Goal: Task Accomplishment & Management: Use online tool/utility

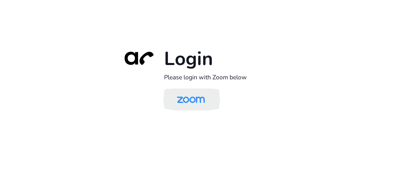
click at [192, 97] on img at bounding box center [191, 99] width 40 height 19
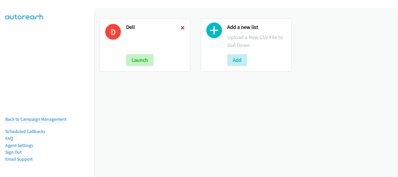
click at [181, 29] on icon at bounding box center [183, 28] width 4 height 4
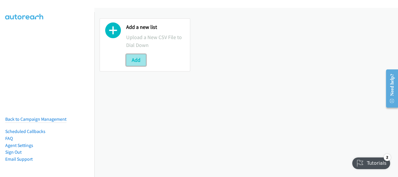
click at [137, 59] on button "Add" at bounding box center [136, 60] width 20 height 12
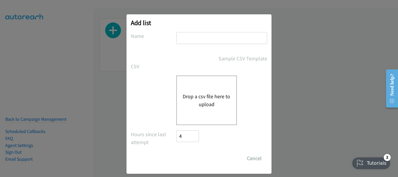
click at [215, 39] on input "text" at bounding box center [221, 38] width 91 height 12
type input "Dell"
click at [203, 104] on button "Drop a csv file here to upload" at bounding box center [207, 100] width 48 height 16
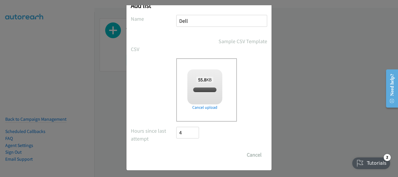
checkbox input "true"
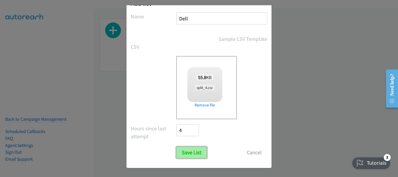
click at [187, 154] on input "Save List" at bounding box center [191, 153] width 31 height 12
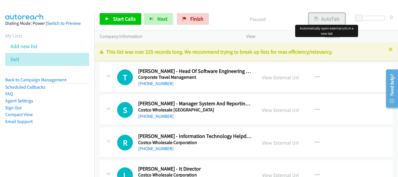
click at [330, 18] on button "AutoTab" at bounding box center [327, 19] width 36 height 12
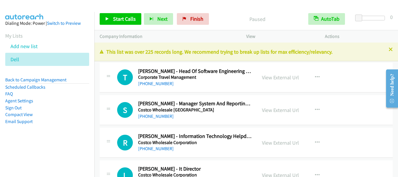
click at [194, 31] on div "Company Information" at bounding box center [167, 36] width 147 height 12
click at [123, 17] on span "Start Calls" at bounding box center [124, 18] width 23 height 7
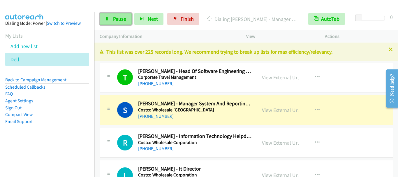
click at [116, 20] on span "Pause" at bounding box center [119, 18] width 13 height 7
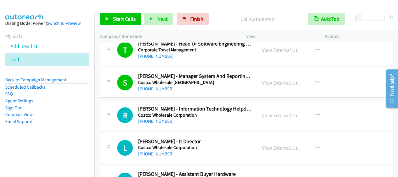
scroll to position [58, 0]
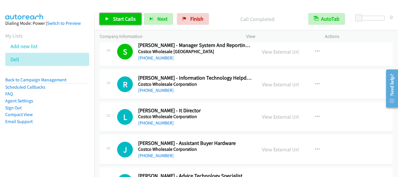
click at [128, 18] on span "Start Calls" at bounding box center [124, 18] width 23 height 7
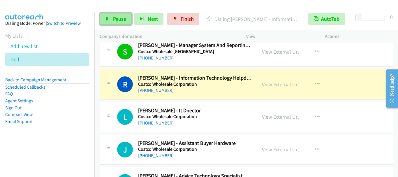
click at [125, 19] on span "Pause" at bounding box center [119, 18] width 13 height 7
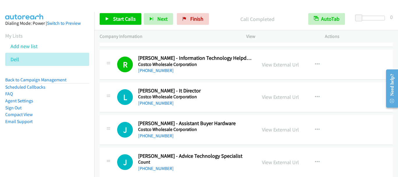
scroll to position [87, 0]
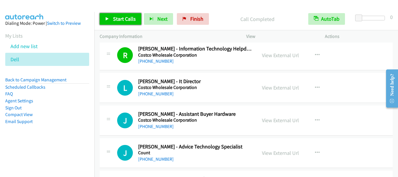
click at [122, 17] on span "Start Calls" at bounding box center [124, 18] width 23 height 7
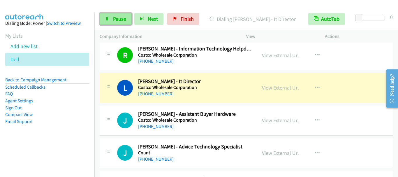
click at [115, 20] on span "Pause" at bounding box center [119, 18] width 13 height 7
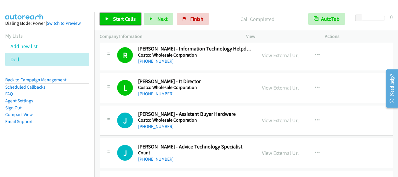
click at [124, 24] on link "Start Calls" at bounding box center [121, 19] width 42 height 12
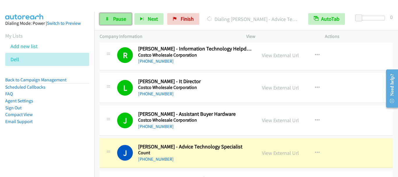
click at [120, 21] on span "Pause" at bounding box center [119, 18] width 13 height 7
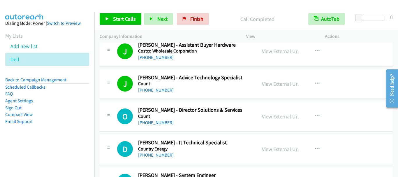
scroll to position [175, 0]
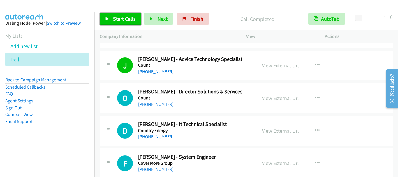
click at [111, 19] on link "Start Calls" at bounding box center [121, 19] width 42 height 12
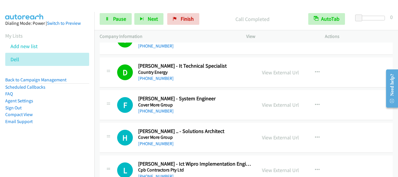
scroll to position [262, 0]
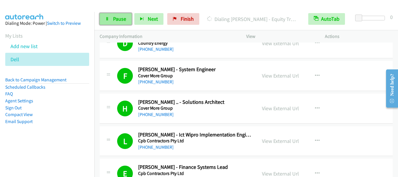
click at [121, 21] on span "Pause" at bounding box center [119, 18] width 13 height 7
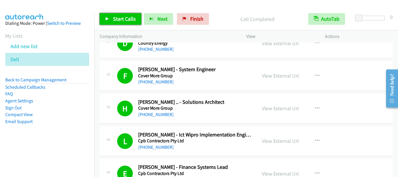
click at [127, 22] on span "Start Calls" at bounding box center [124, 18] width 23 height 7
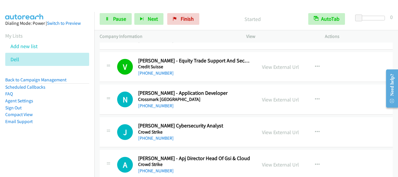
scroll to position [583, 0]
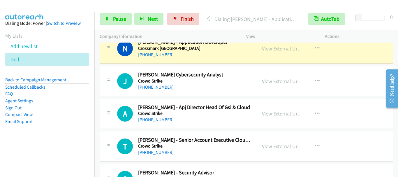
click at [54, 38] on section "My Lists Add new list Dell" at bounding box center [47, 49] width 84 height 34
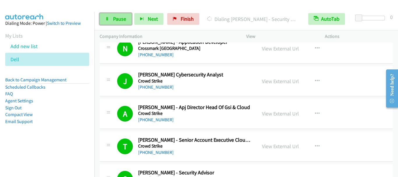
drag, startPoint x: 119, startPoint y: 21, endPoint x: 124, endPoint y: 17, distance: 5.6
click at [119, 21] on span "Pause" at bounding box center [119, 18] width 13 height 7
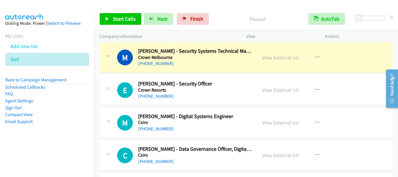
scroll to position [933, 0]
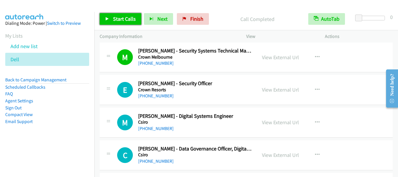
click at [130, 18] on span "Start Calls" at bounding box center [124, 18] width 23 height 7
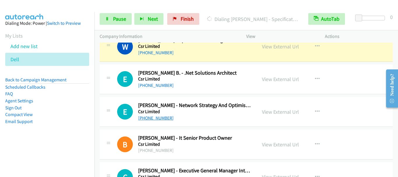
scroll to position [1545, 0]
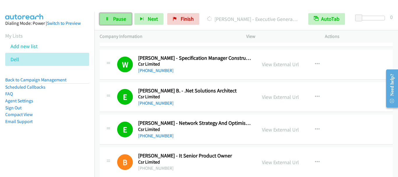
click at [115, 17] on span "Pause" at bounding box center [119, 18] width 13 height 7
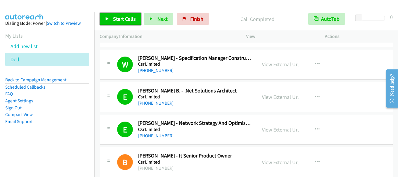
click at [122, 16] on span "Start Calls" at bounding box center [124, 18] width 23 height 7
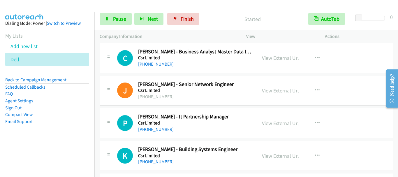
scroll to position [1749, 0]
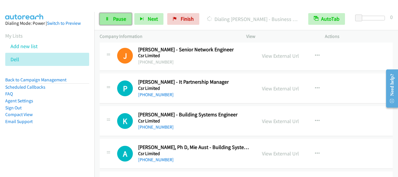
click at [121, 17] on span "Pause" at bounding box center [119, 18] width 13 height 7
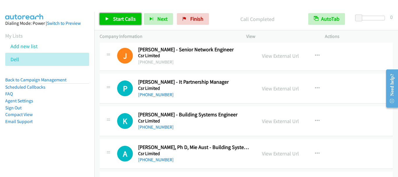
click at [132, 17] on span "Start Calls" at bounding box center [124, 18] width 23 height 7
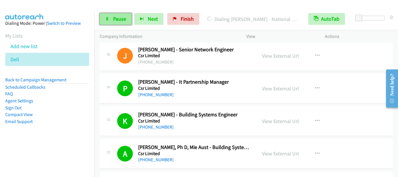
click at [124, 15] on link "Pause" at bounding box center [116, 19] width 32 height 12
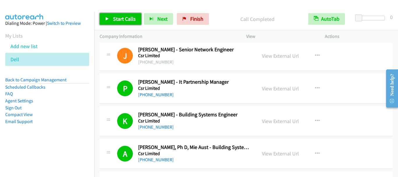
drag, startPoint x: 117, startPoint y: 20, endPoint x: 150, endPoint y: 50, distance: 44.8
click at [117, 20] on span "Start Calls" at bounding box center [124, 18] width 23 height 7
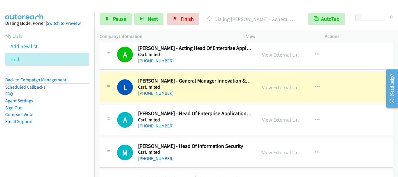
scroll to position [1953, 0]
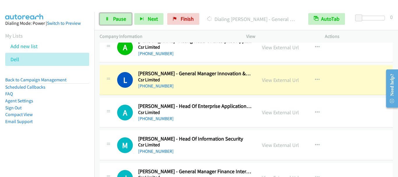
drag, startPoint x: 116, startPoint y: 21, endPoint x: 127, endPoint y: 43, distance: 24.5
click at [116, 21] on span "Pause" at bounding box center [119, 18] width 13 height 7
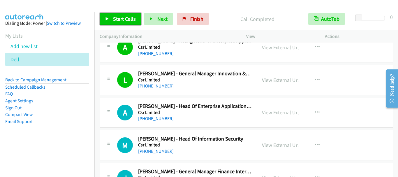
click at [126, 22] on link "Start Calls" at bounding box center [121, 19] width 42 height 12
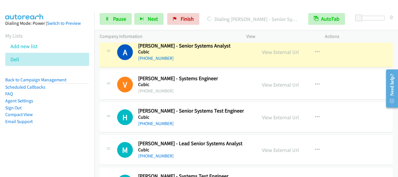
scroll to position [2244, 0]
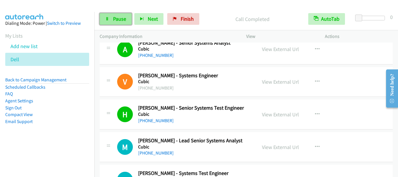
click at [114, 17] on span "Pause" at bounding box center [119, 18] width 13 height 7
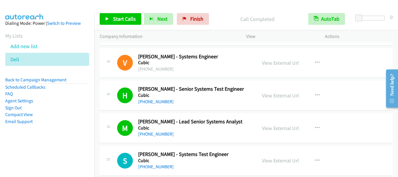
scroll to position [2274, 0]
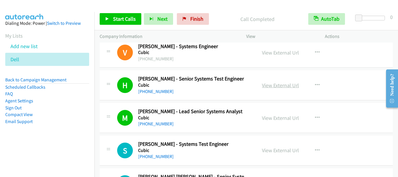
click at [278, 86] on link "View External Url" at bounding box center [280, 85] width 37 height 7
click at [122, 24] on link "Start Calls" at bounding box center [121, 19] width 42 height 12
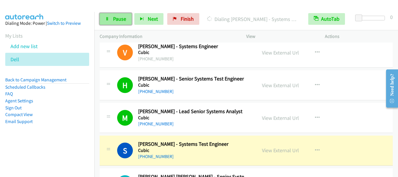
click at [116, 21] on span "Pause" at bounding box center [119, 18] width 13 height 7
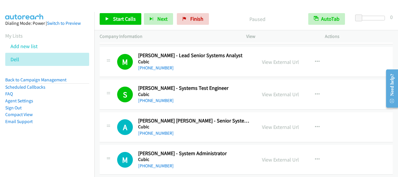
scroll to position [2332, 0]
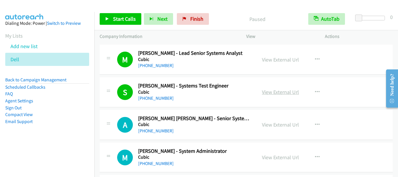
click at [280, 91] on link "View External Url" at bounding box center [280, 92] width 37 height 7
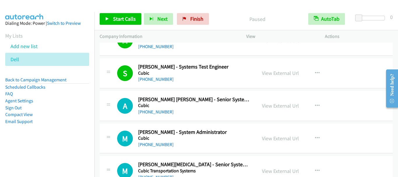
scroll to position [2361, 0]
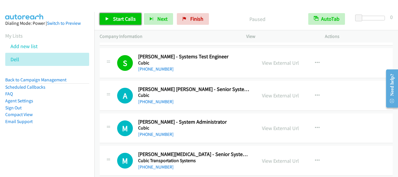
click at [122, 20] on span "Start Calls" at bounding box center [124, 18] width 23 height 7
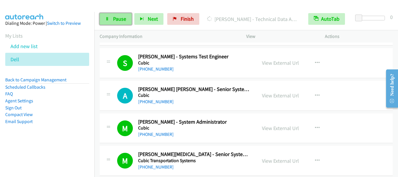
click at [117, 20] on span "Pause" at bounding box center [119, 18] width 13 height 7
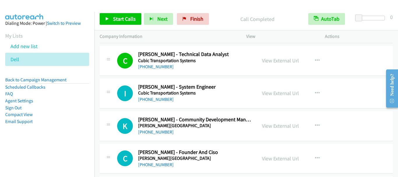
scroll to position [2536, 0]
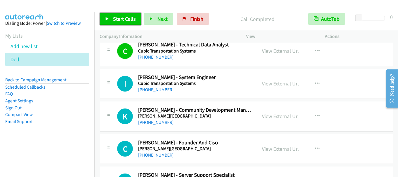
click at [124, 22] on span "Start Calls" at bounding box center [124, 18] width 23 height 7
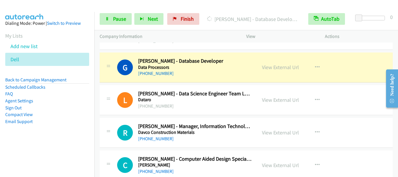
scroll to position [3031, 0]
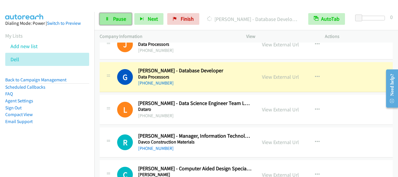
click at [119, 17] on span "Pause" at bounding box center [119, 18] width 13 height 7
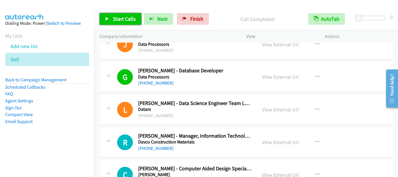
click at [125, 19] on span "Start Calls" at bounding box center [124, 18] width 23 height 7
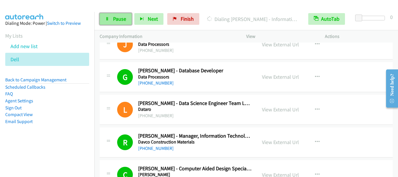
click at [117, 20] on span "Pause" at bounding box center [119, 18] width 13 height 7
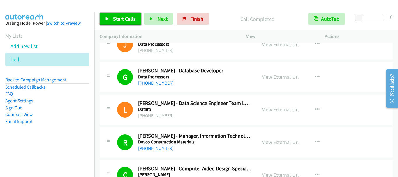
drag, startPoint x: 126, startPoint y: 20, endPoint x: 143, endPoint y: 2, distance: 24.4
click at [127, 20] on span "Start Calls" at bounding box center [124, 18] width 23 height 7
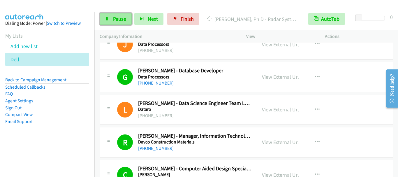
click at [119, 21] on span "Pause" at bounding box center [119, 18] width 13 height 7
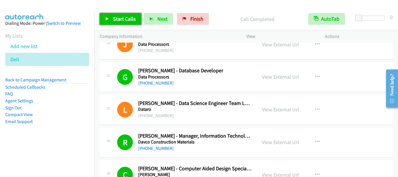
click at [132, 16] on span "Start Calls" at bounding box center [124, 18] width 23 height 7
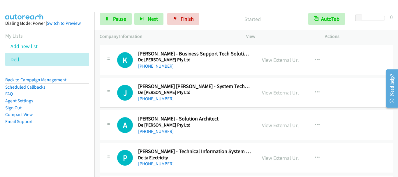
scroll to position [3352, 0]
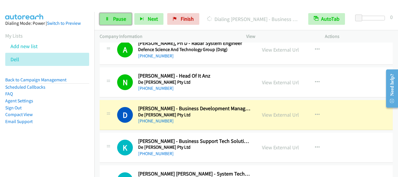
click at [121, 16] on span "Pause" at bounding box center [119, 18] width 13 height 7
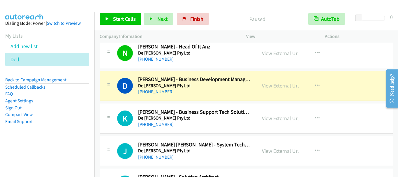
scroll to position [3410, 0]
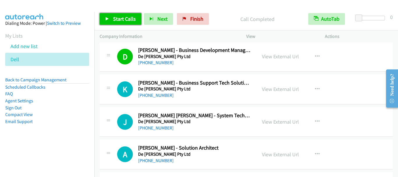
click at [120, 20] on span "Start Calls" at bounding box center [124, 18] width 23 height 7
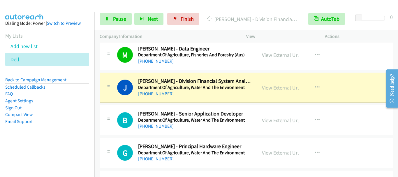
scroll to position [3848, 0]
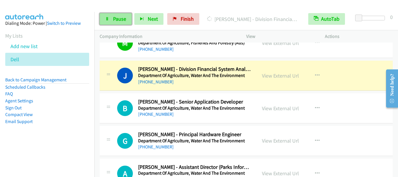
click at [114, 20] on span "Pause" at bounding box center [119, 18] width 13 height 7
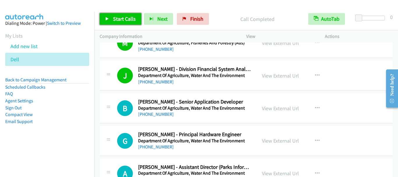
click at [120, 20] on span "Start Calls" at bounding box center [124, 18] width 23 height 7
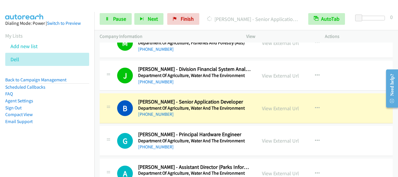
scroll to position [3906, 0]
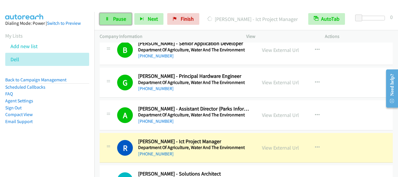
click at [114, 21] on span "Pause" at bounding box center [119, 18] width 13 height 7
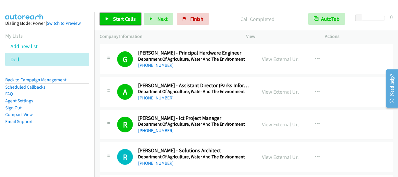
scroll to position [3964, 0]
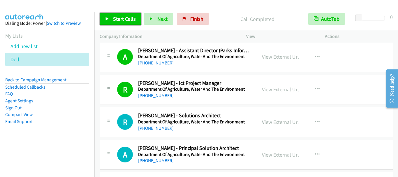
click at [113, 21] on link "Start Calls" at bounding box center [121, 19] width 42 height 12
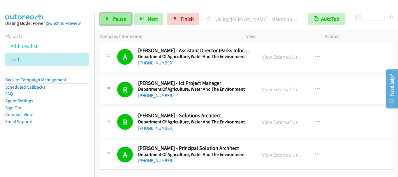
click at [111, 20] on link "Pause" at bounding box center [116, 19] width 32 height 12
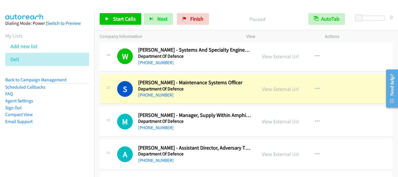
scroll to position [4227, 0]
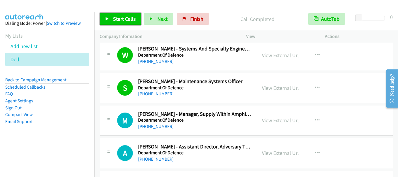
click at [122, 18] on span "Start Calls" at bounding box center [124, 18] width 23 height 7
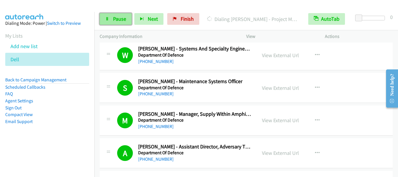
click at [124, 20] on span "Pause" at bounding box center [119, 18] width 13 height 7
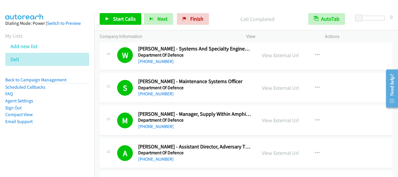
click at [123, 25] on div "Start Calls Pause Next Finish Call Completed AutoTab AutoTab 0" at bounding box center [246, 19] width 304 height 22
click at [124, 17] on span "Start Calls" at bounding box center [124, 18] width 23 height 7
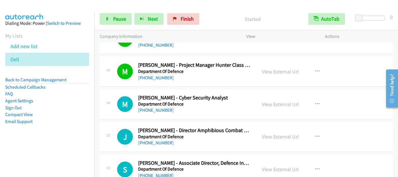
scroll to position [4605, 0]
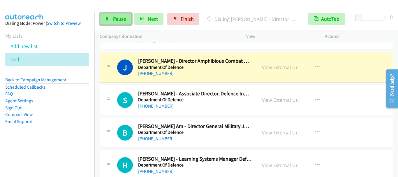
click at [119, 18] on span "Pause" at bounding box center [119, 18] width 13 height 7
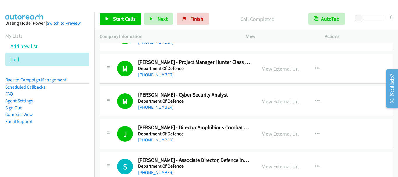
scroll to position [4518, 0]
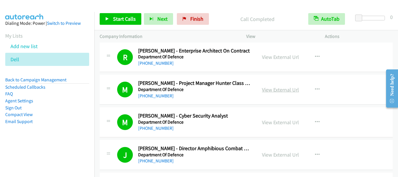
click at [286, 89] on link "View External Url" at bounding box center [280, 89] width 37 height 7
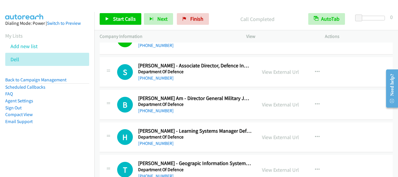
scroll to position [4635, 0]
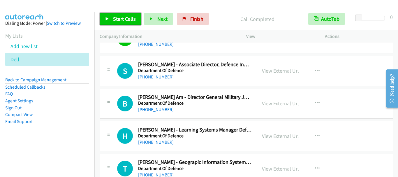
click at [122, 20] on span "Start Calls" at bounding box center [124, 18] width 23 height 7
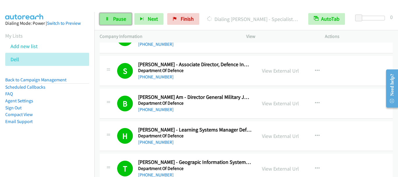
click at [118, 17] on span "Pause" at bounding box center [119, 18] width 13 height 7
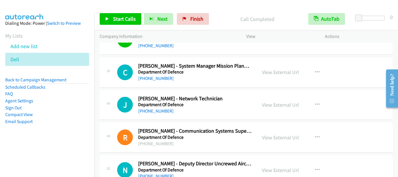
scroll to position [4839, 0]
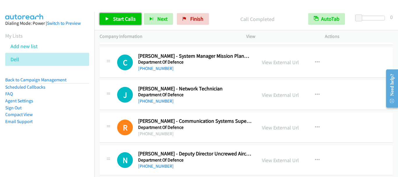
click at [116, 22] on span "Start Calls" at bounding box center [124, 18] width 23 height 7
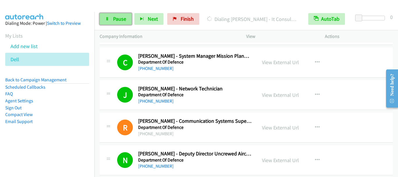
click at [118, 19] on span "Pause" at bounding box center [119, 18] width 13 height 7
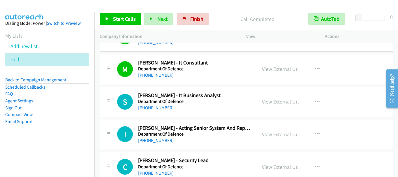
scroll to position [5334, 0]
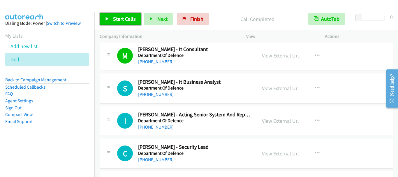
click at [123, 23] on link "Start Calls" at bounding box center [121, 19] width 42 height 12
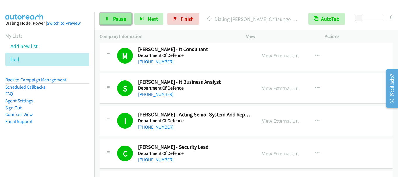
click at [119, 17] on span "Pause" at bounding box center [119, 18] width 13 height 7
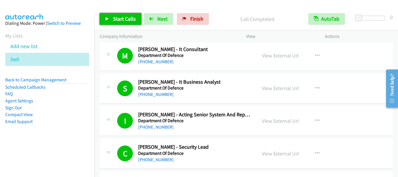
click at [127, 20] on span "Start Calls" at bounding box center [124, 18] width 23 height 7
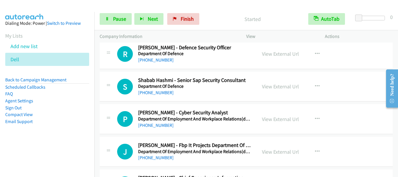
scroll to position [5626, 0]
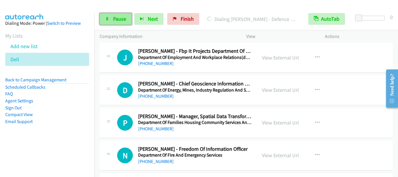
click at [116, 21] on span "Pause" at bounding box center [119, 18] width 13 height 7
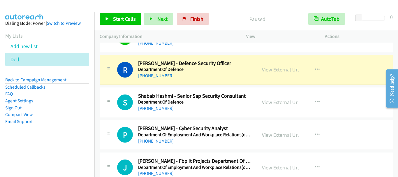
scroll to position [5509, 0]
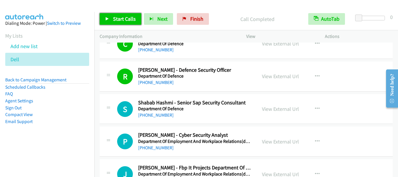
click at [119, 18] on span "Start Calls" at bounding box center [124, 18] width 23 height 7
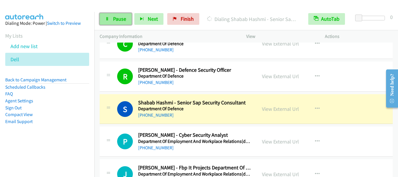
click at [119, 19] on span "Pause" at bounding box center [119, 18] width 13 height 7
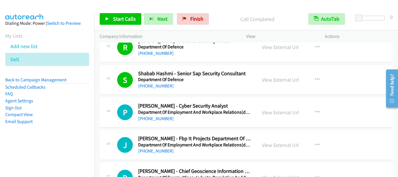
scroll to position [5567, 0]
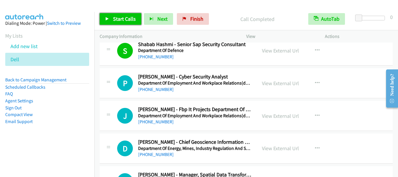
click at [117, 19] on span "Start Calls" at bounding box center [124, 18] width 23 height 7
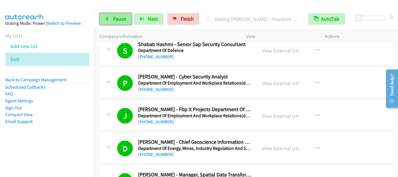
click at [113, 18] on span "Pause" at bounding box center [119, 18] width 13 height 7
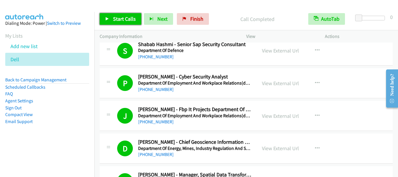
click at [121, 17] on span "Start Calls" at bounding box center [124, 18] width 23 height 7
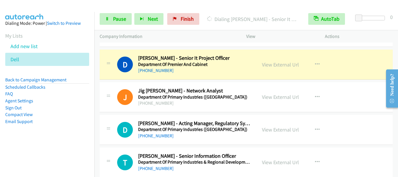
scroll to position [6150, 0]
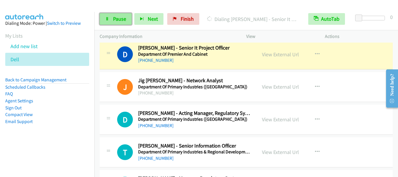
click at [113, 21] on link "Pause" at bounding box center [116, 19] width 32 height 12
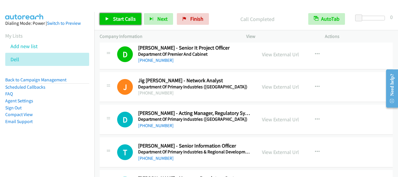
click at [123, 20] on span "Start Calls" at bounding box center [124, 18] width 23 height 7
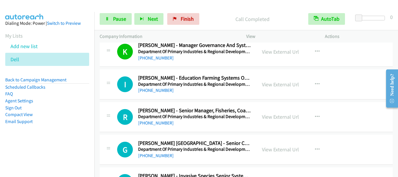
scroll to position [6325, 0]
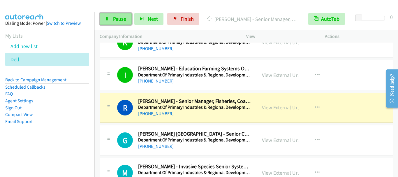
click at [115, 19] on span "Pause" at bounding box center [119, 18] width 13 height 7
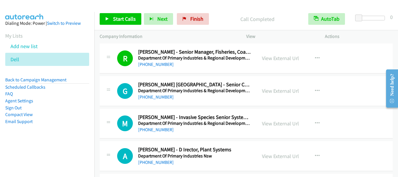
scroll to position [6384, 0]
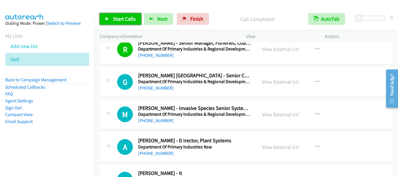
click at [124, 20] on span "Start Calls" at bounding box center [124, 18] width 23 height 7
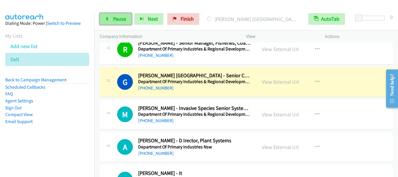
click at [115, 21] on span "Pause" at bounding box center [119, 18] width 13 height 7
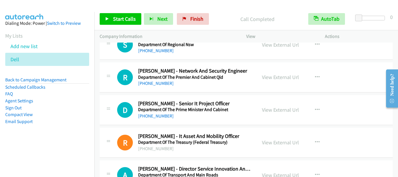
scroll to position [6686, 0]
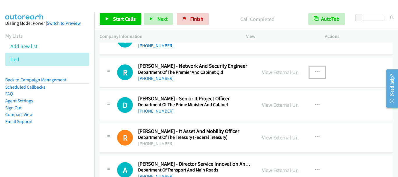
click at [317, 72] on icon "button" at bounding box center [317, 72] width 5 height 5
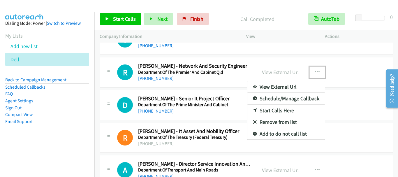
click at [281, 112] on link "Start Calls Here" at bounding box center [286, 111] width 78 height 12
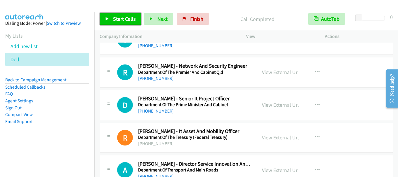
click at [126, 15] on link "Start Calls" at bounding box center [121, 19] width 42 height 12
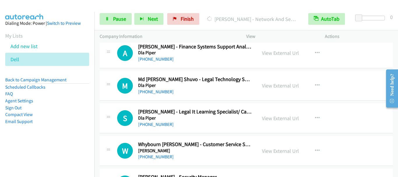
scroll to position [7590, 0]
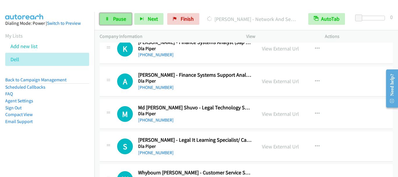
click at [114, 20] on span "Pause" at bounding box center [119, 18] width 13 height 7
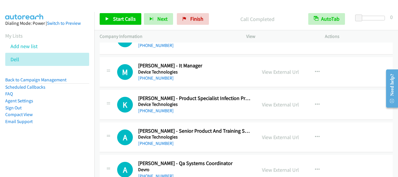
scroll to position [7036, 0]
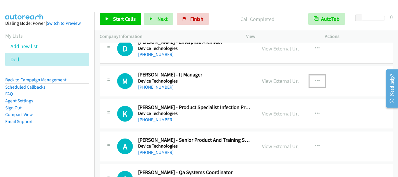
click at [315, 80] on icon "button" at bounding box center [317, 81] width 5 height 5
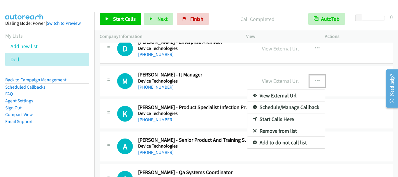
click at [270, 118] on link "Start Calls Here" at bounding box center [286, 119] width 78 height 12
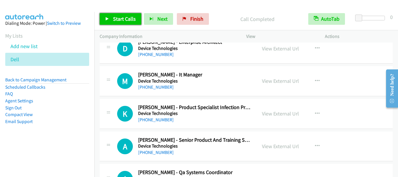
click at [133, 16] on span "Start Calls" at bounding box center [124, 18] width 23 height 7
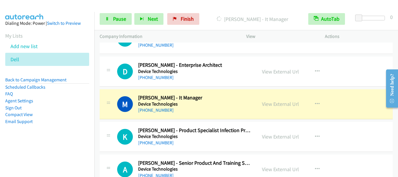
scroll to position [7007, 0]
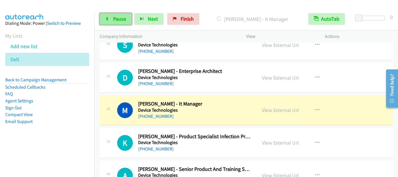
click at [115, 23] on link "Pause" at bounding box center [116, 19] width 32 height 12
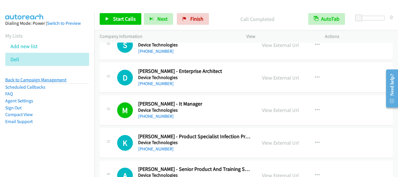
click at [41, 79] on link "Back to Campaign Management" at bounding box center [35, 80] width 61 height 6
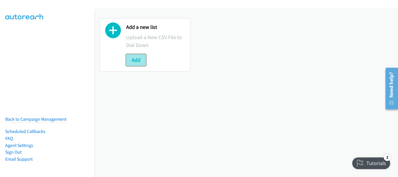
click at [134, 60] on button "Add" at bounding box center [136, 60] width 20 height 12
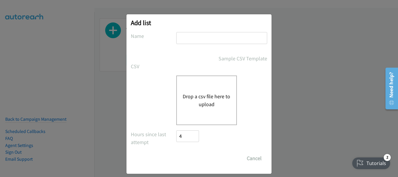
click at [206, 39] on input "text" at bounding box center [221, 38] width 91 height 12
type input "Dell"
click at [199, 95] on button "Drop a csv file here to upload" at bounding box center [207, 100] width 48 height 16
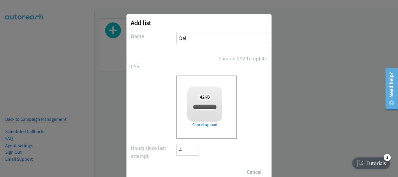
checkbox input "true"
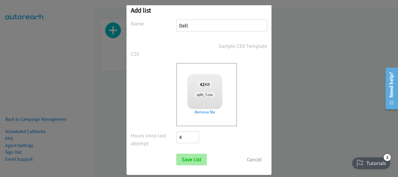
scroll to position [20, 0]
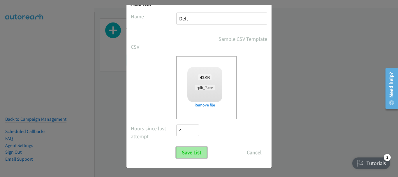
click at [192, 155] on input "Save List" at bounding box center [191, 153] width 31 height 12
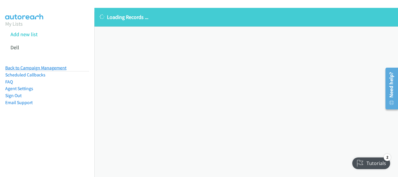
click at [40, 68] on link "Back to Campaign Management" at bounding box center [35, 68] width 61 height 6
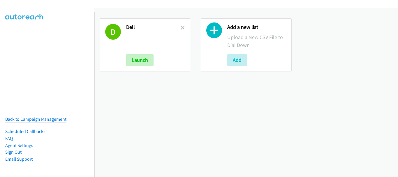
click at [179, 28] on h2 "Dell" at bounding box center [153, 27] width 55 height 7
click at [181, 28] on icon at bounding box center [183, 28] width 4 height 4
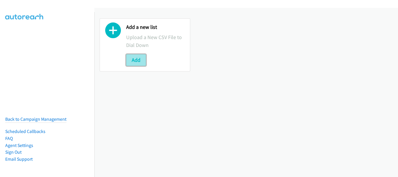
click at [139, 58] on button "Add" at bounding box center [136, 60] width 20 height 12
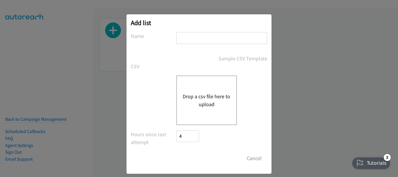
click at [200, 37] on input "text" at bounding box center [221, 38] width 91 height 12
type input "Dell"
click at [203, 102] on button "Drop a csv file here to upload" at bounding box center [207, 100] width 48 height 16
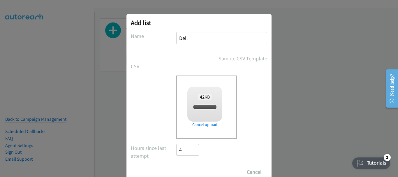
checkbox input "true"
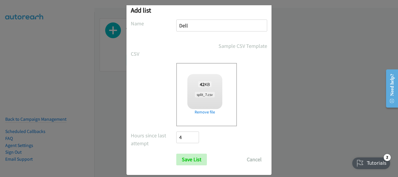
scroll to position [20, 0]
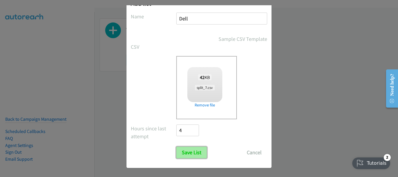
click at [191, 152] on input "Save List" at bounding box center [191, 153] width 31 height 12
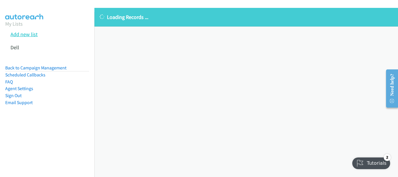
click at [19, 36] on link "Add new list" at bounding box center [23, 34] width 27 height 7
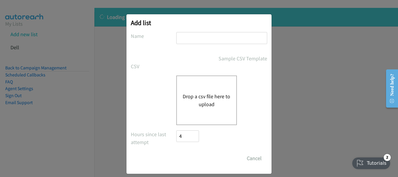
click at [194, 38] on input "text" at bounding box center [221, 38] width 91 height 12
type input "Dell"
click at [197, 107] on button "Drop a csv file here to upload" at bounding box center [207, 100] width 48 height 16
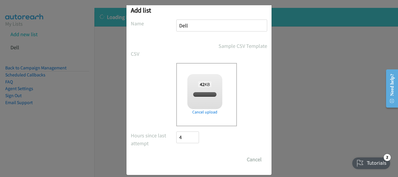
scroll to position [20, 0]
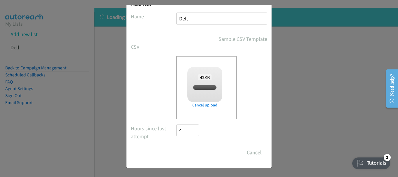
checkbox input "true"
click at [192, 150] on input "Save List" at bounding box center [191, 153] width 31 height 12
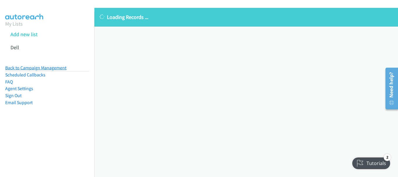
click at [56, 66] on link "Back to Campaign Management" at bounding box center [35, 68] width 61 height 6
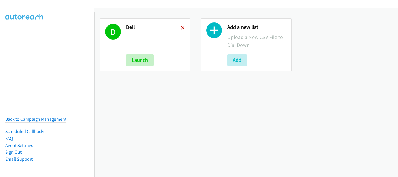
click at [183, 27] on div "D Dell Launch" at bounding box center [145, 44] width 91 height 53
click at [181, 29] on icon at bounding box center [183, 28] width 4 height 4
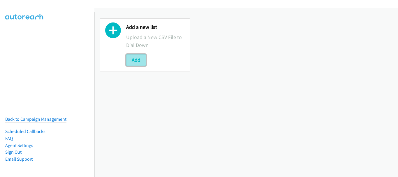
click at [139, 62] on button "Add" at bounding box center [136, 60] width 20 height 12
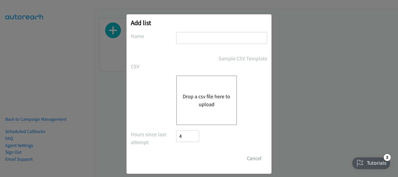
click at [197, 41] on input "text" at bounding box center [221, 38] width 91 height 12
type input "Dell"
click at [201, 108] on div "Drop a csv file here to upload" at bounding box center [206, 100] width 61 height 50
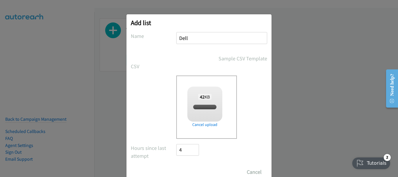
checkbox input "true"
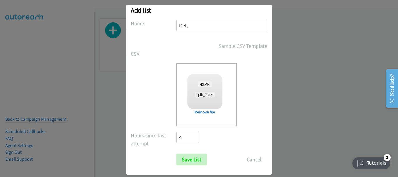
scroll to position [20, 0]
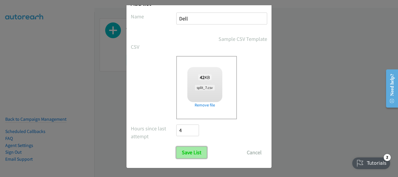
click at [192, 150] on input "Save List" at bounding box center [191, 153] width 31 height 12
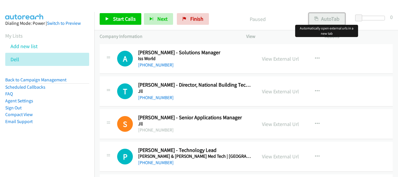
click at [337, 18] on button "AutoTab" at bounding box center [327, 19] width 36 height 12
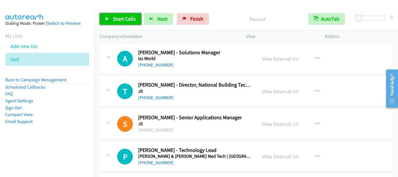
click at [130, 20] on span "Start Calls" at bounding box center [124, 18] width 23 height 7
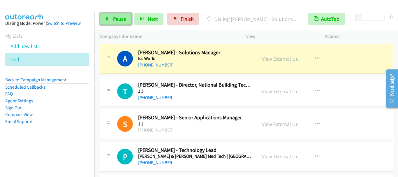
click at [120, 18] on span "Pause" at bounding box center [119, 18] width 13 height 7
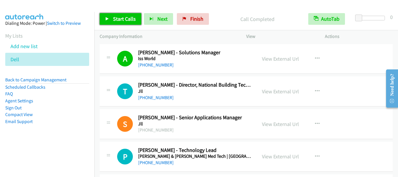
click at [122, 14] on link "Start Calls" at bounding box center [121, 19] width 42 height 12
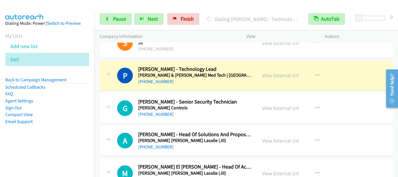
scroll to position [87, 0]
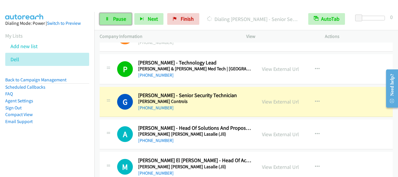
click at [118, 21] on span "Pause" at bounding box center [119, 18] width 13 height 7
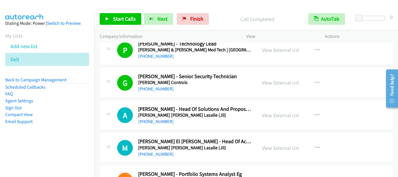
scroll to position [117, 0]
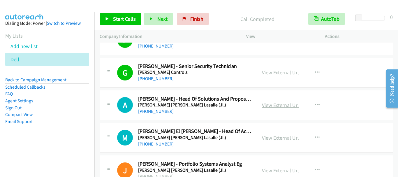
click at [281, 106] on link "View External Url" at bounding box center [280, 105] width 37 height 7
click at [117, 17] on span "Start Calls" at bounding box center [124, 18] width 23 height 7
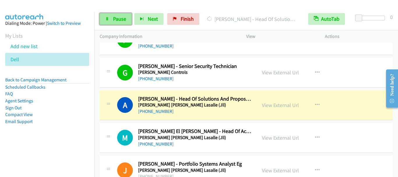
click at [114, 19] on span "Pause" at bounding box center [119, 18] width 13 height 7
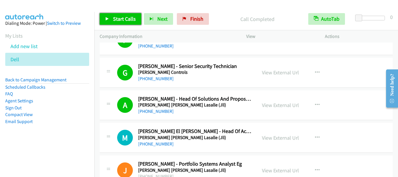
click at [122, 18] on span "Start Calls" at bounding box center [124, 18] width 23 height 7
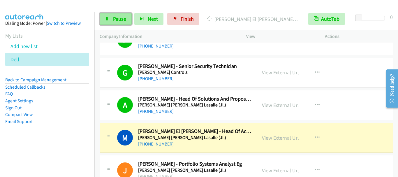
click at [116, 14] on link "Pause" at bounding box center [116, 19] width 32 height 12
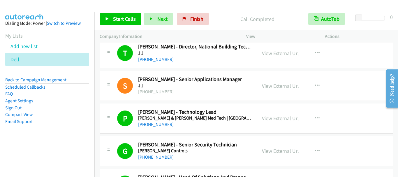
scroll to position [0, 0]
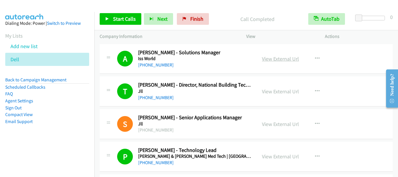
click at [274, 58] on link "View External Url" at bounding box center [280, 58] width 37 height 7
click at [117, 20] on span "Start Calls" at bounding box center [124, 18] width 23 height 7
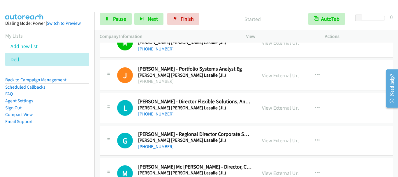
scroll to position [233, 0]
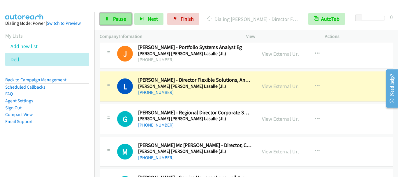
drag, startPoint x: 114, startPoint y: 21, endPoint x: 116, endPoint y: 23, distance: 3.2
click at [114, 22] on span "Pause" at bounding box center [119, 18] width 13 height 7
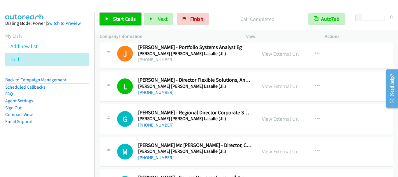
click at [123, 18] on span "Start Calls" at bounding box center [124, 18] width 23 height 7
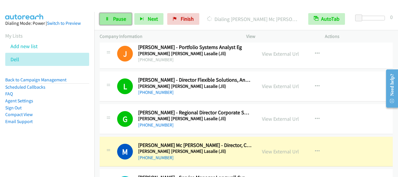
click at [122, 20] on span "Pause" at bounding box center [119, 18] width 13 height 7
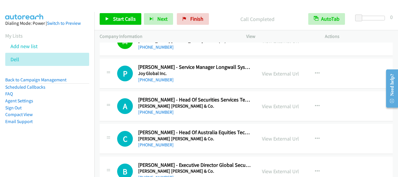
scroll to position [321, 0]
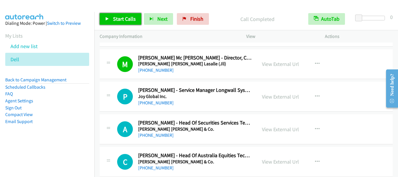
click at [124, 20] on span "Start Calls" at bounding box center [124, 18] width 23 height 7
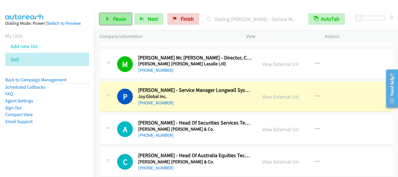
click at [117, 19] on span "Pause" at bounding box center [119, 18] width 13 height 7
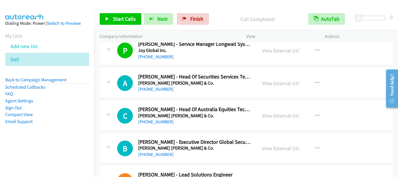
scroll to position [379, 0]
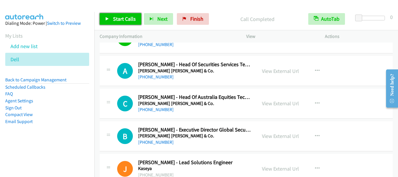
click at [125, 16] on span "Start Calls" at bounding box center [124, 18] width 23 height 7
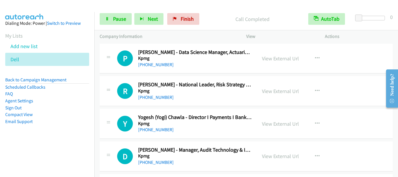
scroll to position [1049, 0]
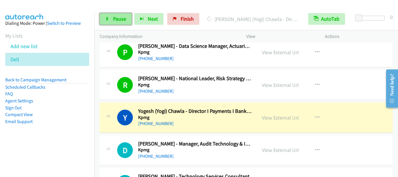
click at [118, 23] on link "Pause" at bounding box center [116, 19] width 32 height 12
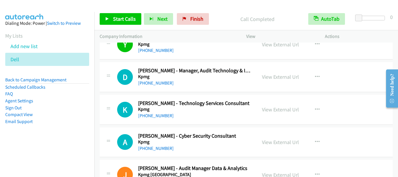
scroll to position [1137, 0]
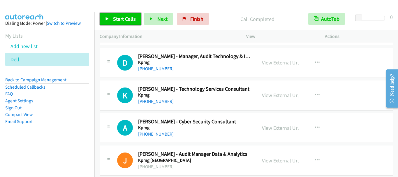
click at [124, 17] on span "Start Calls" at bounding box center [124, 18] width 23 height 7
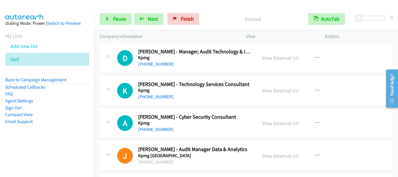
scroll to position [1108, 0]
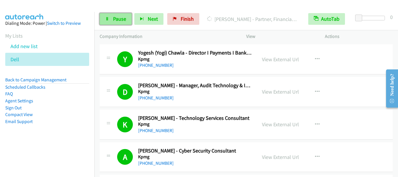
click at [116, 21] on span "Pause" at bounding box center [119, 18] width 13 height 7
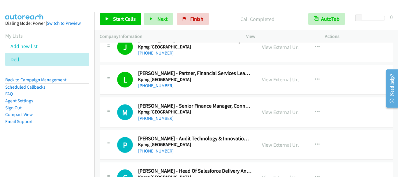
scroll to position [1283, 0]
click at [125, 19] on span "Start Calls" at bounding box center [124, 18] width 23 height 7
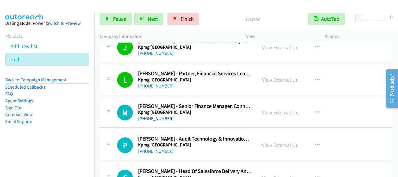
click at [267, 113] on link "View External Url" at bounding box center [280, 112] width 37 height 7
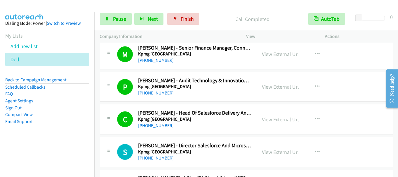
scroll to position [1370, 0]
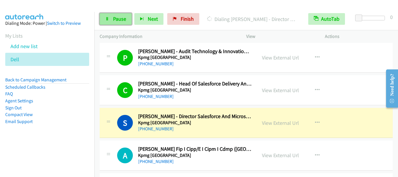
click at [119, 19] on span "Pause" at bounding box center [119, 18] width 13 height 7
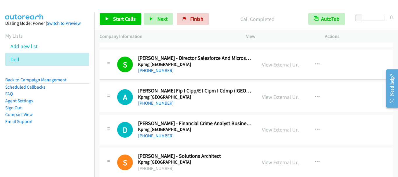
scroll to position [1457, 0]
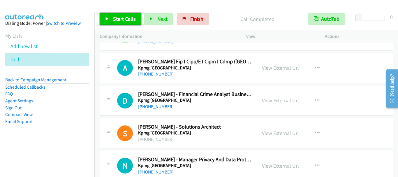
click at [117, 19] on span "Start Calls" at bounding box center [124, 18] width 23 height 7
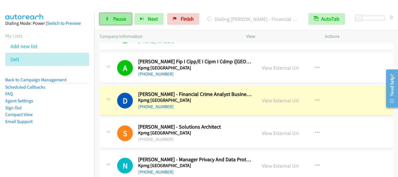
click at [119, 16] on span "Pause" at bounding box center [119, 18] width 13 height 7
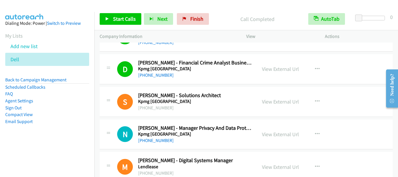
scroll to position [1516, 0]
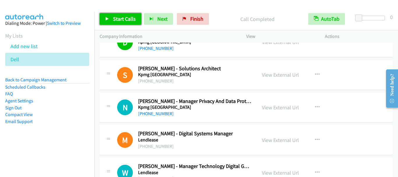
click at [114, 17] on span "Start Calls" at bounding box center [124, 18] width 23 height 7
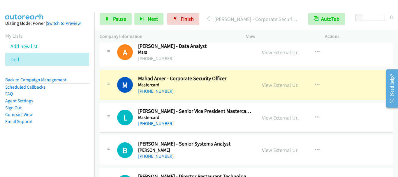
scroll to position [2274, 0]
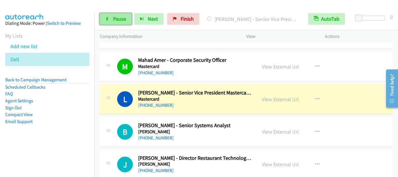
click at [117, 20] on span "Pause" at bounding box center [119, 18] width 13 height 7
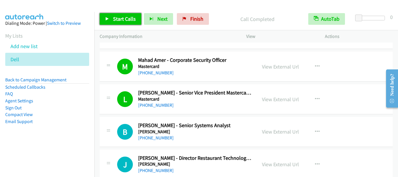
click at [123, 20] on span "Start Calls" at bounding box center [124, 18] width 23 height 7
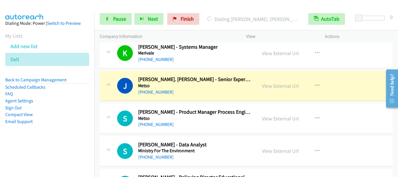
scroll to position [2623, 0]
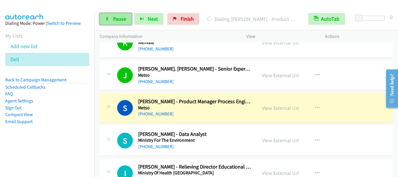
click at [113, 17] on link "Pause" at bounding box center [116, 19] width 32 height 12
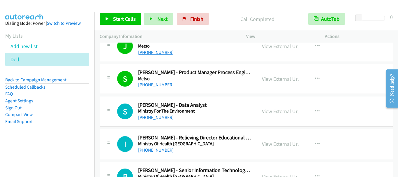
scroll to position [2682, 0]
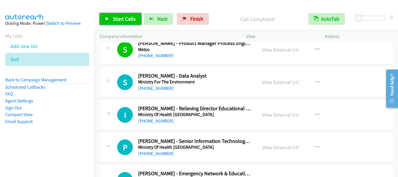
click at [124, 22] on span "Start Calls" at bounding box center [124, 18] width 23 height 7
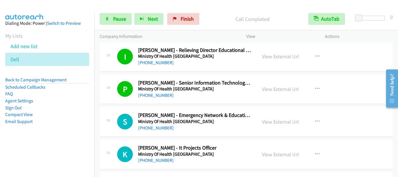
scroll to position [2769, 0]
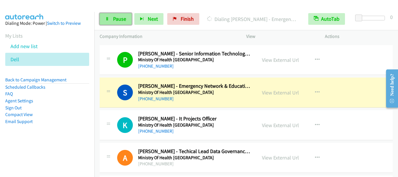
click at [122, 20] on span "Pause" at bounding box center [119, 18] width 13 height 7
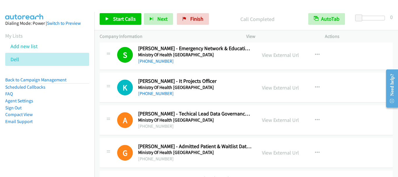
scroll to position [2827, 0]
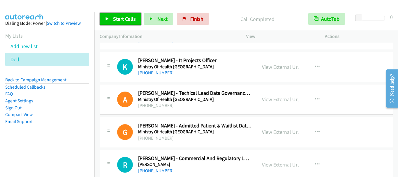
click at [124, 16] on span "Start Calls" at bounding box center [124, 18] width 23 height 7
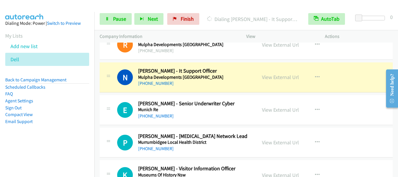
scroll to position [3381, 0]
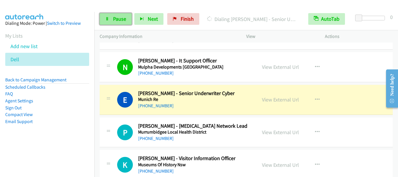
click at [119, 15] on span "Pause" at bounding box center [119, 18] width 13 height 7
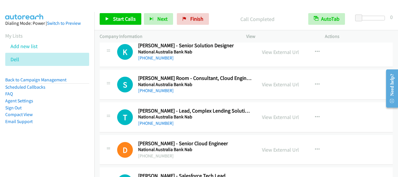
scroll to position [5420, 0]
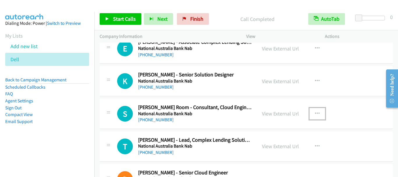
click at [315, 113] on icon "button" at bounding box center [317, 113] width 5 height 5
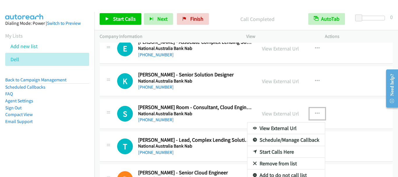
click at [288, 151] on link "Start Calls Here" at bounding box center [286, 152] width 78 height 12
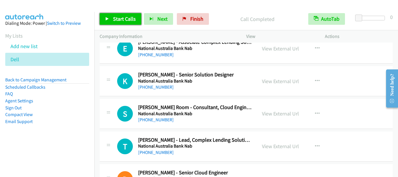
click at [118, 15] on link "Start Calls" at bounding box center [121, 19] width 42 height 12
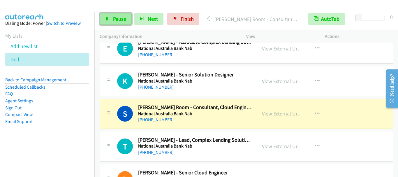
click at [125, 21] on span "Pause" at bounding box center [119, 18] width 13 height 7
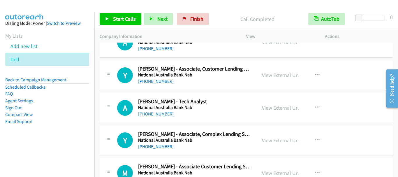
scroll to position [5129, 0]
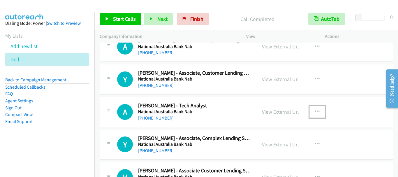
click at [315, 110] on icon "button" at bounding box center [317, 111] width 5 height 5
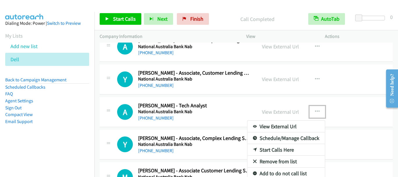
click at [273, 150] on link "Start Calls Here" at bounding box center [286, 150] width 78 height 12
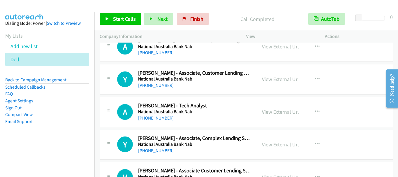
click at [43, 79] on link "Back to Campaign Management" at bounding box center [35, 80] width 61 height 6
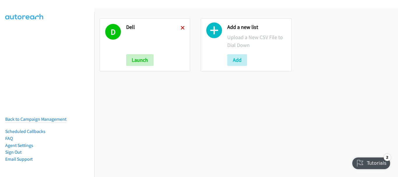
click at [181, 28] on icon at bounding box center [183, 28] width 4 height 4
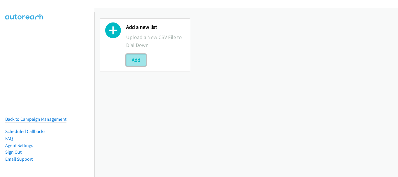
click at [141, 62] on button "Add" at bounding box center [136, 60] width 20 height 12
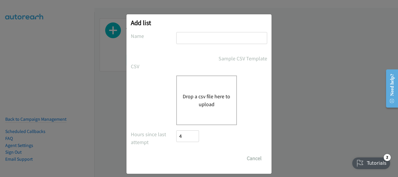
click at [201, 36] on input "text" at bounding box center [221, 38] width 91 height 12
type input "Dell"
click at [200, 106] on button "Drop a csv file here to upload" at bounding box center [207, 100] width 48 height 16
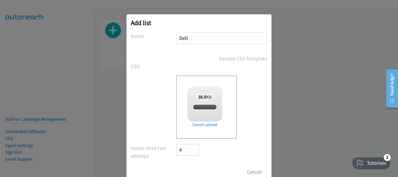
checkbox input "true"
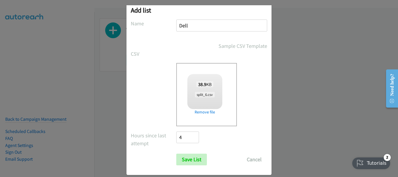
scroll to position [20, 0]
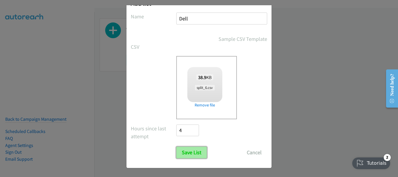
click at [196, 151] on input "Save List" at bounding box center [191, 153] width 31 height 12
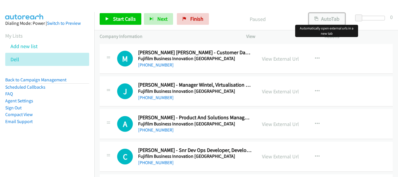
drag, startPoint x: 327, startPoint y: 20, endPoint x: 312, endPoint y: 24, distance: 16.2
click at [327, 20] on button "AutoTab" at bounding box center [327, 19] width 36 height 12
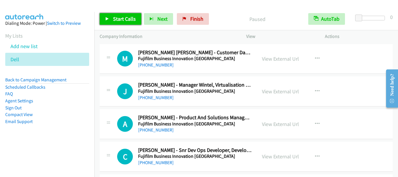
click at [113, 18] on span "Start Calls" at bounding box center [124, 18] width 23 height 7
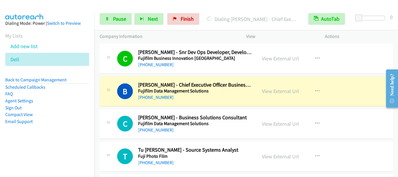
scroll to position [87, 0]
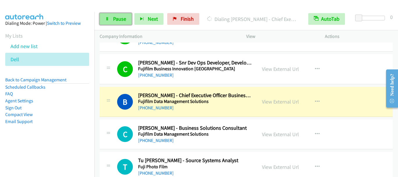
click at [119, 19] on span "Pause" at bounding box center [119, 18] width 13 height 7
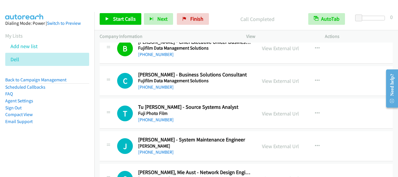
scroll to position [146, 0]
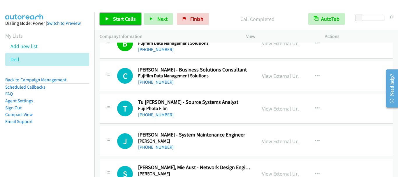
click at [123, 19] on span "Start Calls" at bounding box center [124, 18] width 23 height 7
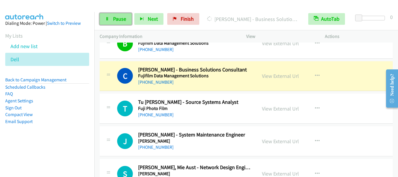
click at [117, 18] on span "Pause" at bounding box center [119, 18] width 13 height 7
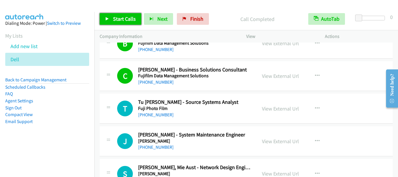
click at [116, 20] on span "Start Calls" at bounding box center [124, 18] width 23 height 7
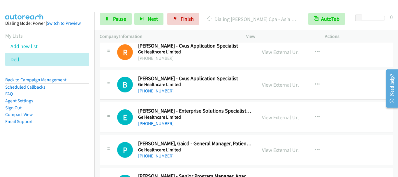
scroll to position [525, 0]
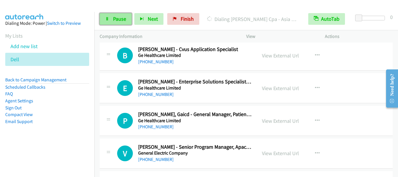
click at [122, 23] on link "Pause" at bounding box center [116, 19] width 32 height 12
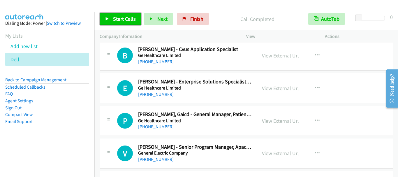
drag, startPoint x: 119, startPoint y: 20, endPoint x: 135, endPoint y: 33, distance: 20.7
click at [119, 19] on span "Start Calls" at bounding box center [124, 18] width 23 height 7
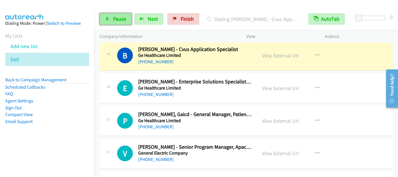
click at [114, 21] on span "Pause" at bounding box center [119, 18] width 13 height 7
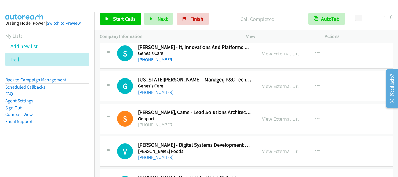
scroll to position [700, 0]
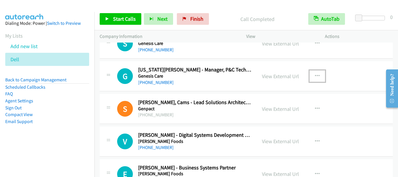
click at [317, 77] on icon "button" at bounding box center [317, 76] width 5 height 5
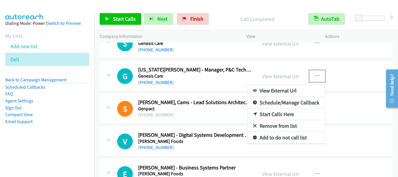
click at [283, 114] on link "Start Calls Here" at bounding box center [286, 114] width 78 height 12
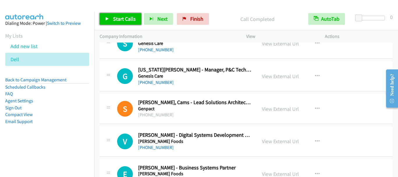
click at [115, 20] on span "Start Calls" at bounding box center [124, 18] width 23 height 7
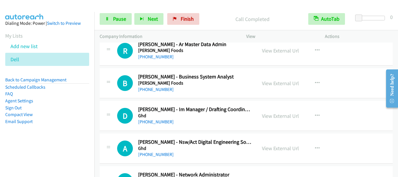
scroll to position [845, 0]
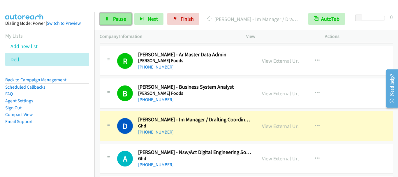
click at [116, 21] on span "Pause" at bounding box center [119, 18] width 13 height 7
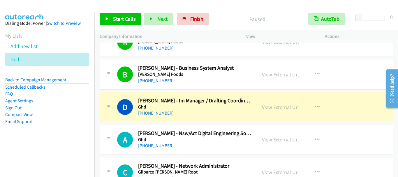
scroll to position [874, 0]
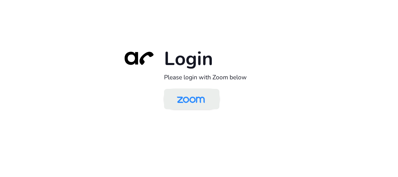
click at [193, 94] on img at bounding box center [191, 99] width 40 height 19
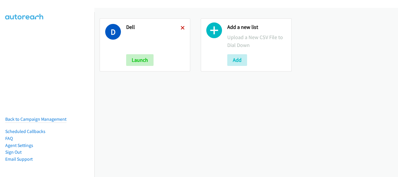
click at [181, 26] on icon at bounding box center [183, 28] width 4 height 4
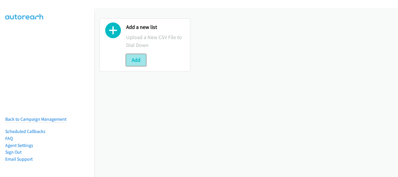
click at [143, 60] on button "Add" at bounding box center [136, 60] width 20 height 12
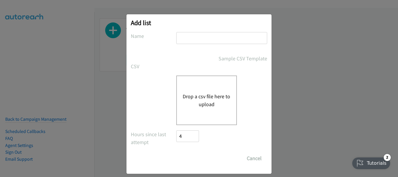
click at [206, 40] on input "text" at bounding box center [221, 38] width 91 height 12
type input "Dell"
click at [202, 103] on button "Drop a csv file here to upload" at bounding box center [207, 100] width 48 height 16
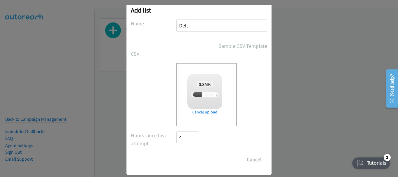
scroll to position [20, 0]
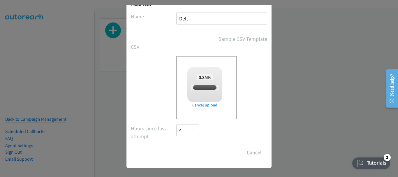
checkbox input "true"
click at [184, 150] on input "Save List" at bounding box center [191, 153] width 31 height 12
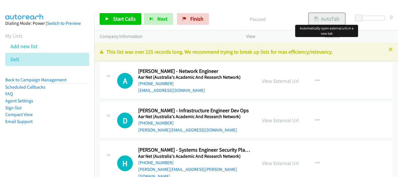
click at [329, 17] on button "AutoTab" at bounding box center [327, 19] width 36 height 12
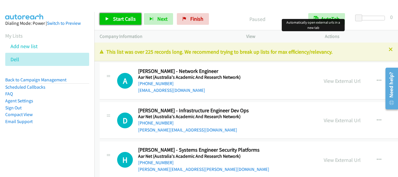
click at [118, 19] on span "Start Calls" at bounding box center [124, 18] width 23 height 7
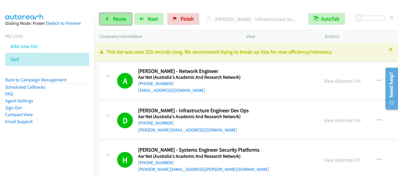
click at [121, 21] on span "Pause" at bounding box center [119, 18] width 13 height 7
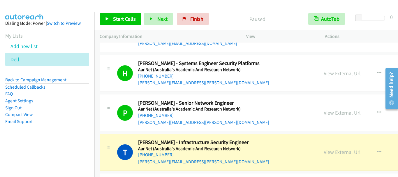
scroll to position [146, 0]
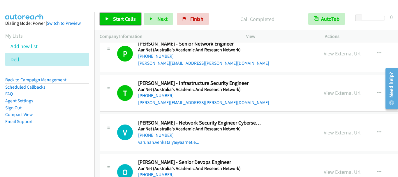
drag, startPoint x: 131, startPoint y: 18, endPoint x: 141, endPoint y: 27, distance: 13.4
click at [131, 19] on span "Start Calls" at bounding box center [124, 18] width 23 height 7
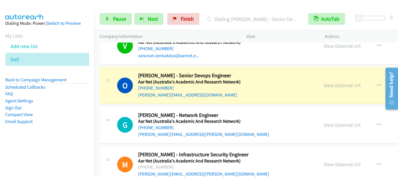
scroll to position [233, 0]
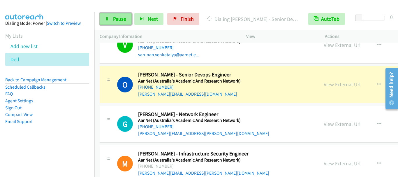
click at [121, 19] on span "Pause" at bounding box center [119, 18] width 13 height 7
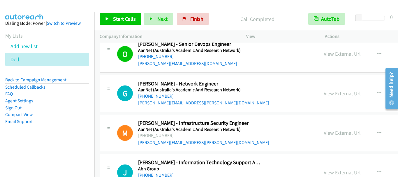
scroll to position [262, 0]
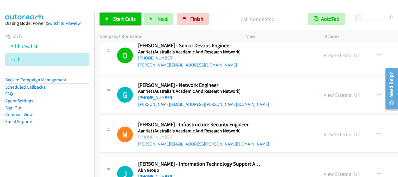
click at [125, 20] on span "Start Calls" at bounding box center [124, 18] width 23 height 7
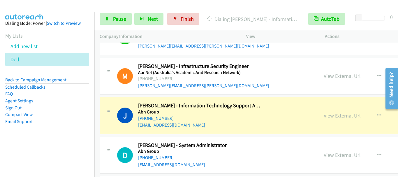
scroll to position [350, 0]
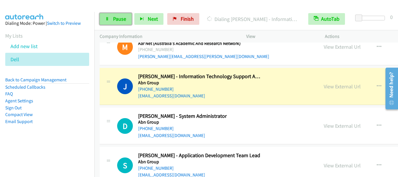
click at [118, 17] on span "Pause" at bounding box center [119, 18] width 13 height 7
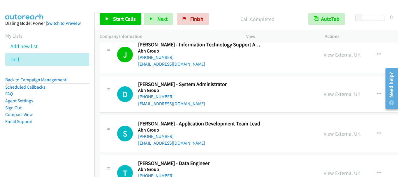
scroll to position [379, 0]
